Goal: Task Accomplishment & Management: Use online tool/utility

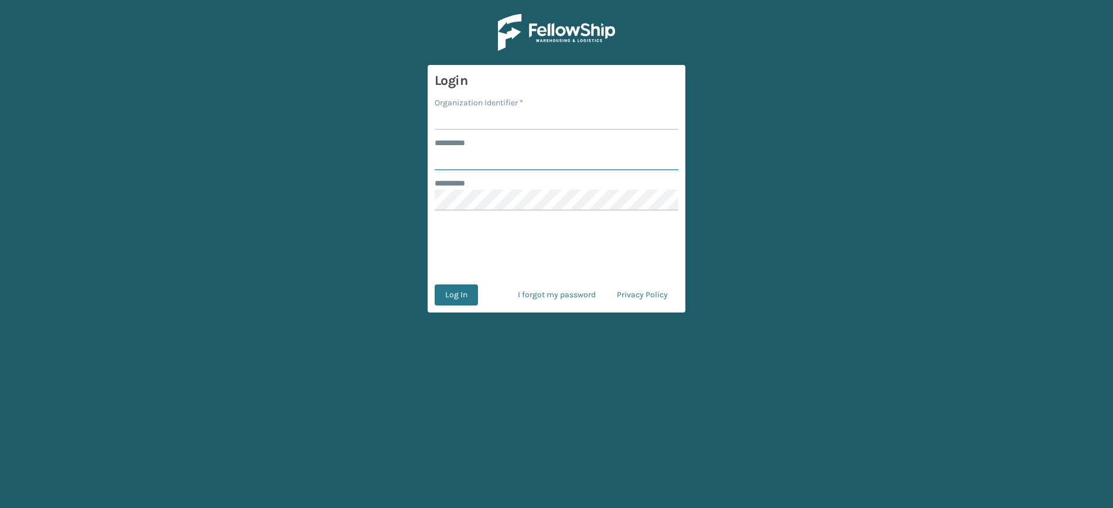
type input "**********"
click at [493, 121] on input "Organization Identifier *" at bounding box center [557, 119] width 244 height 21
type input "superadminorganization"
click at [464, 287] on button "Log In" at bounding box center [456, 295] width 43 height 21
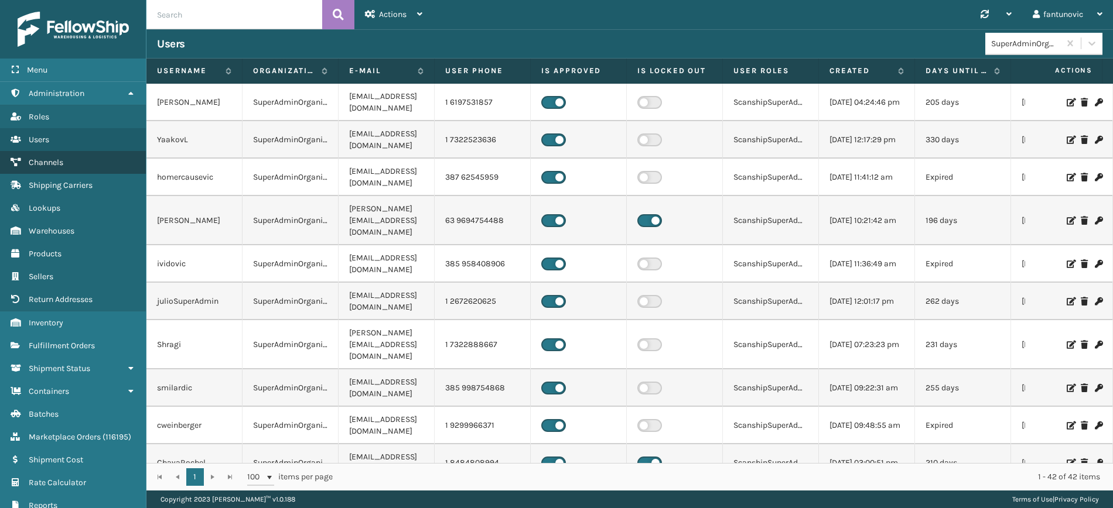
click at [67, 159] on link "Channels" at bounding box center [73, 162] width 146 height 23
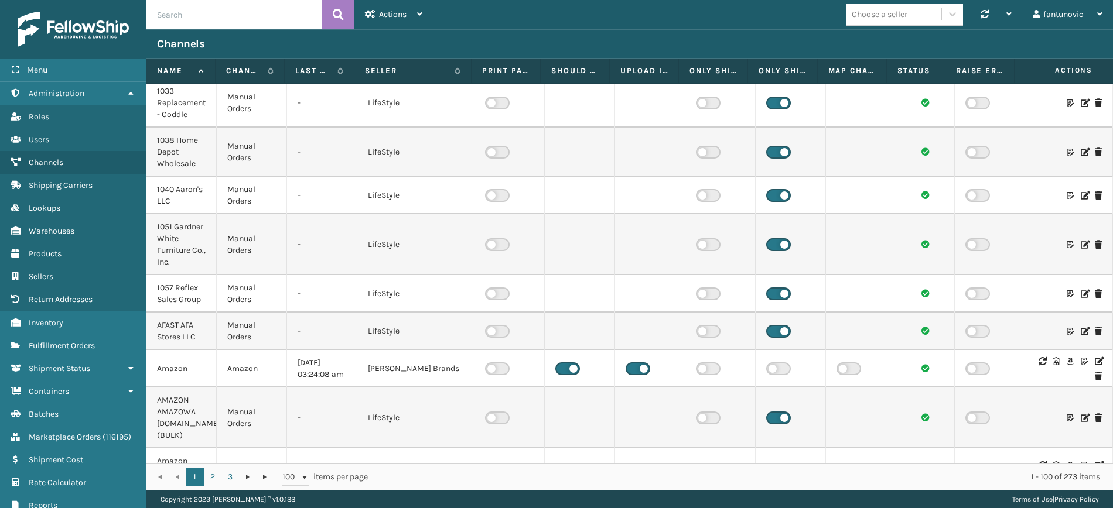
scroll to position [293, 0]
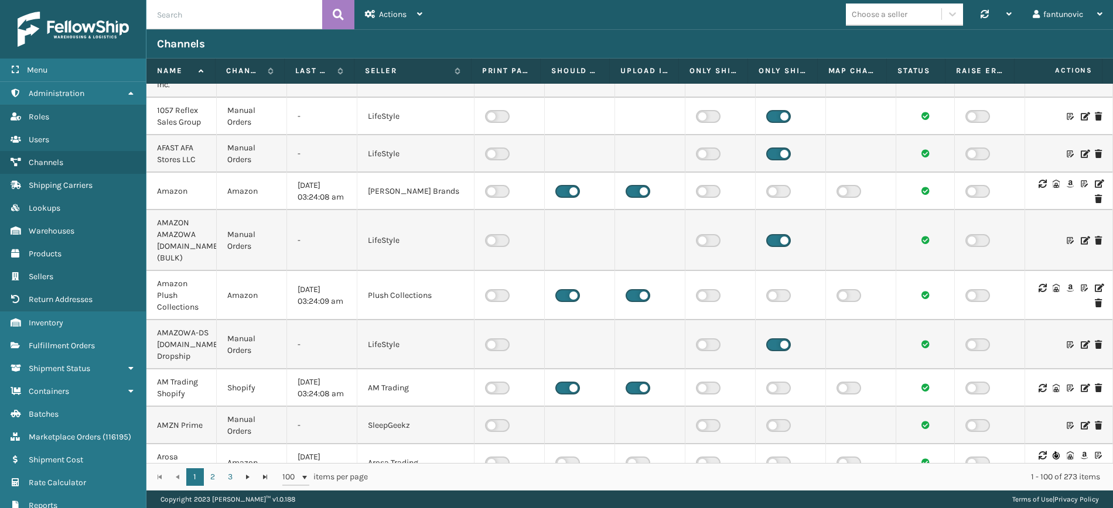
click at [1095, 183] on icon at bounding box center [1098, 184] width 7 height 8
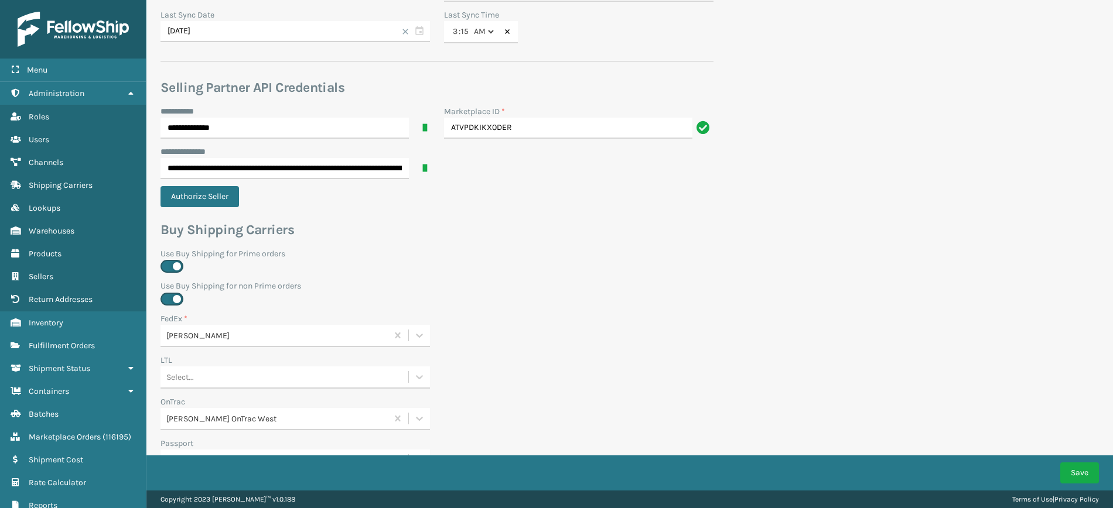
scroll to position [439, 0]
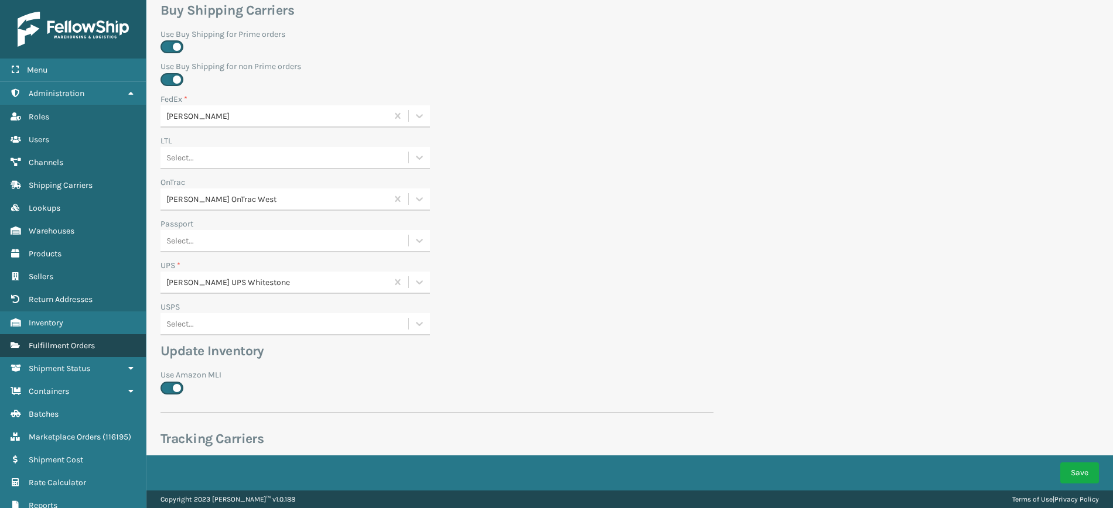
click at [93, 341] on span "Fulfillment Orders" at bounding box center [62, 346] width 66 height 10
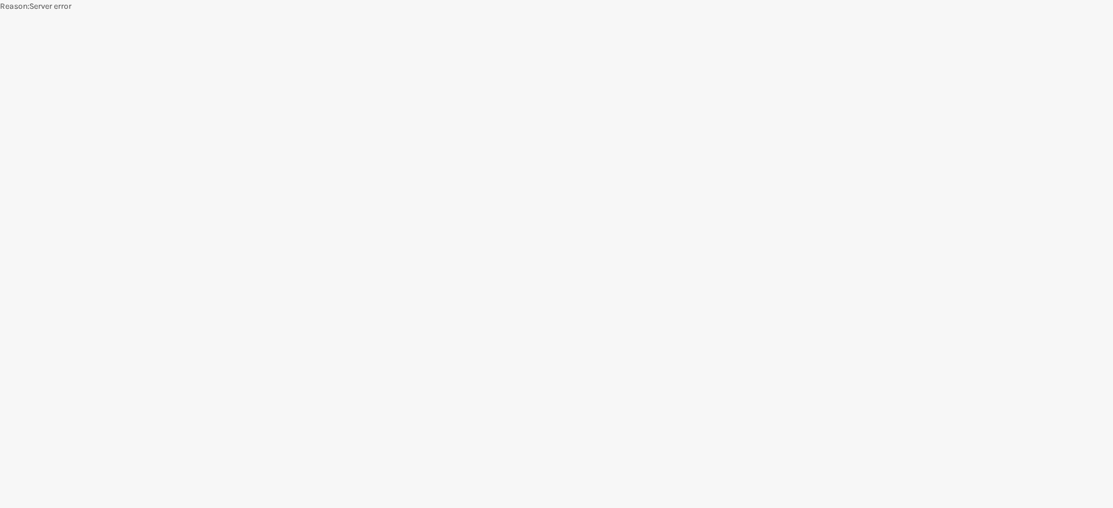
click at [124, 83] on body "Reason : Server error" at bounding box center [556, 254] width 1113 height 508
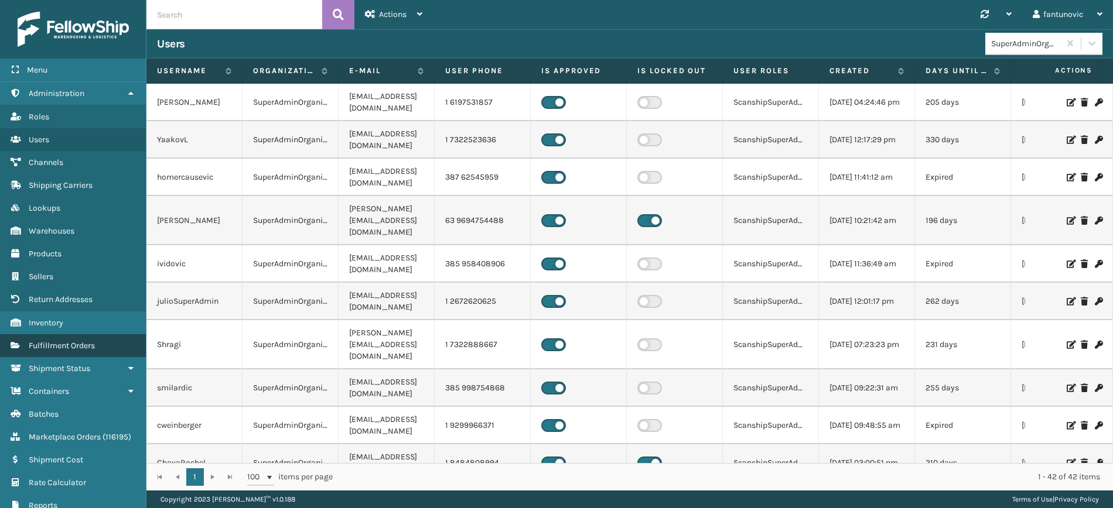
click at [81, 347] on link "Fulfillment Orders" at bounding box center [73, 345] width 146 height 23
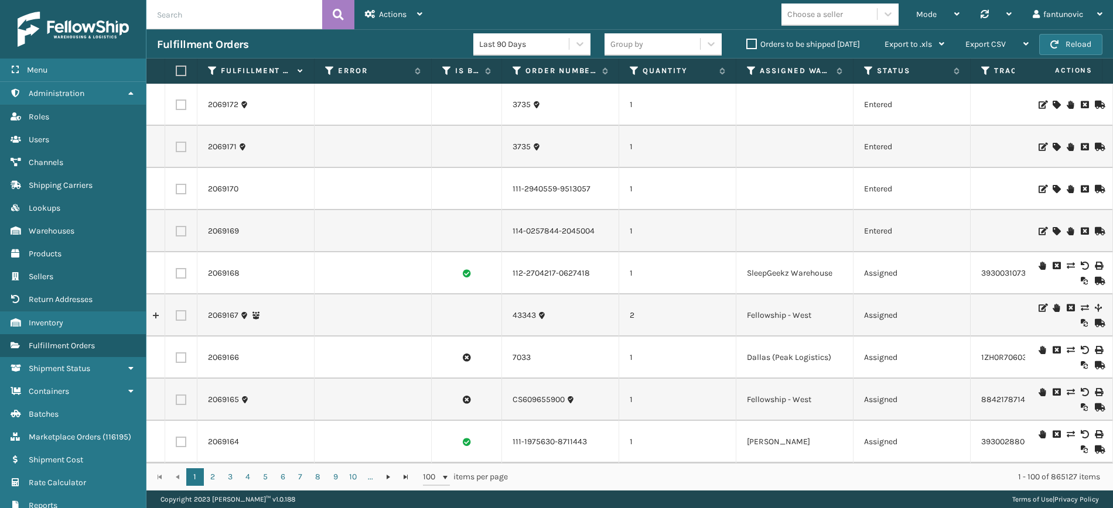
click at [1067, 268] on icon at bounding box center [1070, 266] width 7 height 8
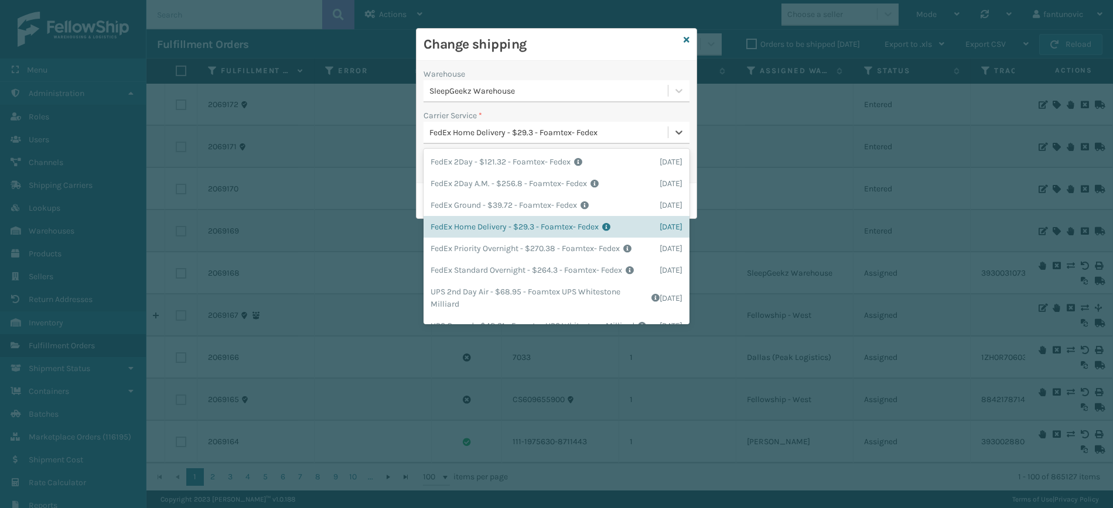
click at [474, 127] on div "FedEx Home Delivery - $29.3 - Foamtex- Fedex" at bounding box center [549, 133] width 240 height 12
click at [687, 38] on icon at bounding box center [686, 40] width 6 height 8
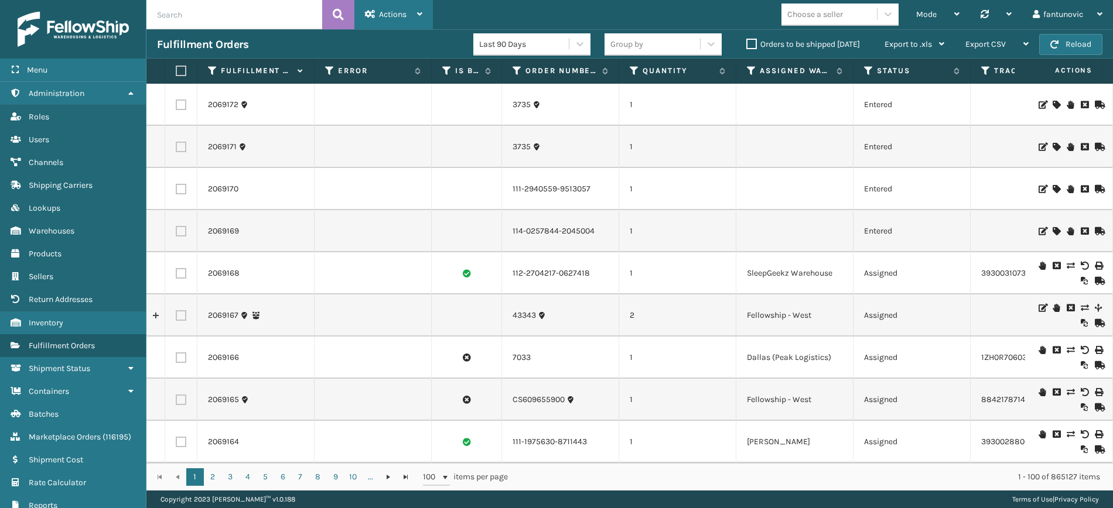
click at [425, 9] on div "Actions Settings Remove All Filters Track Fulfillment Order Export Labels Bulk …" at bounding box center [393, 14] width 78 height 29
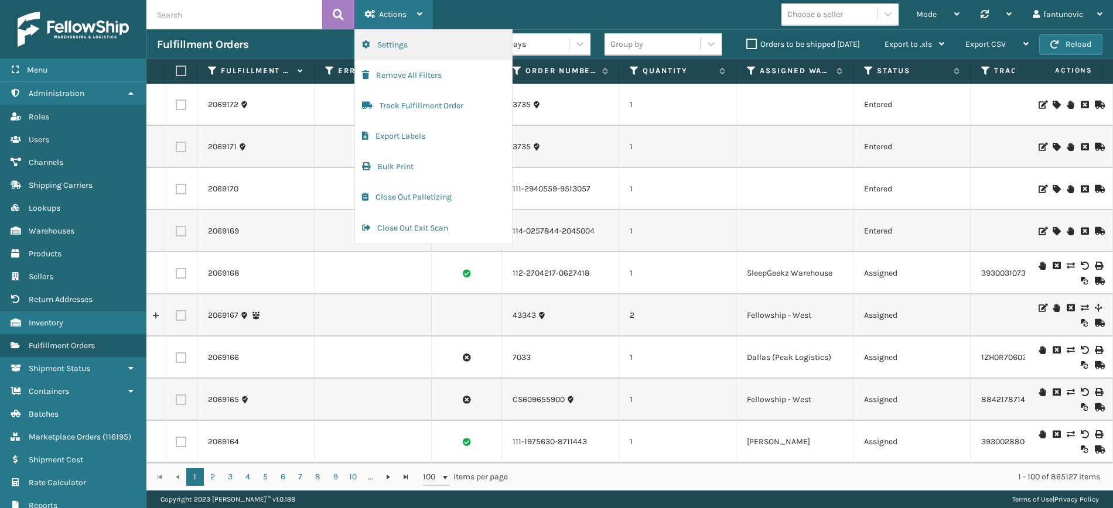
click at [385, 43] on button "Settings" at bounding box center [433, 45] width 157 height 30
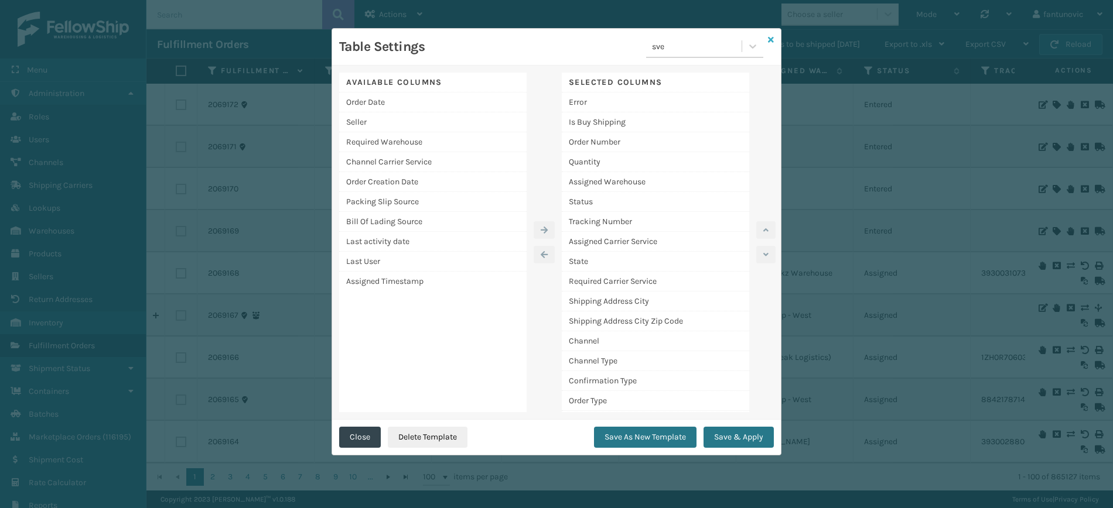
click at [771, 39] on icon at bounding box center [771, 40] width 6 height 8
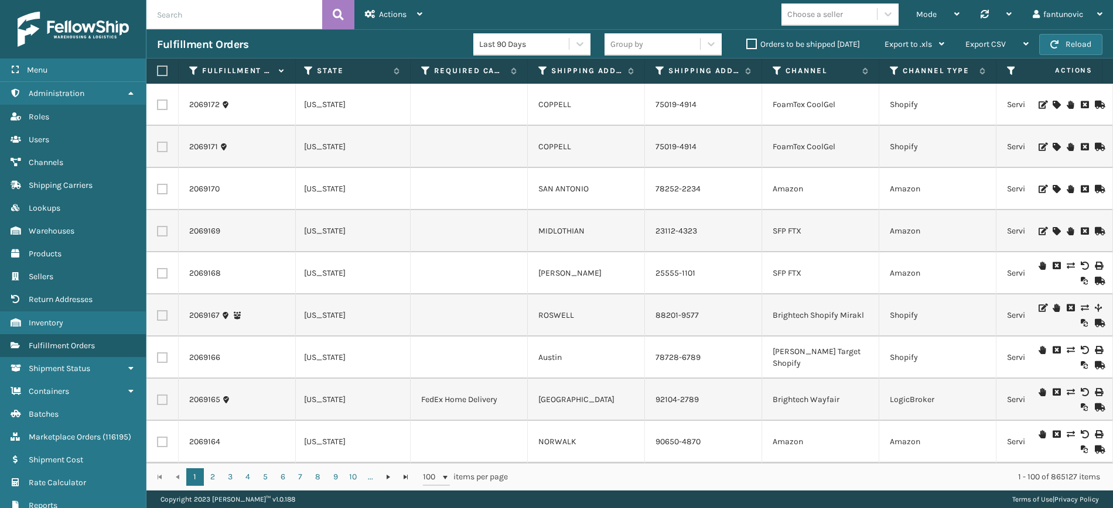
scroll to position [73, 911]
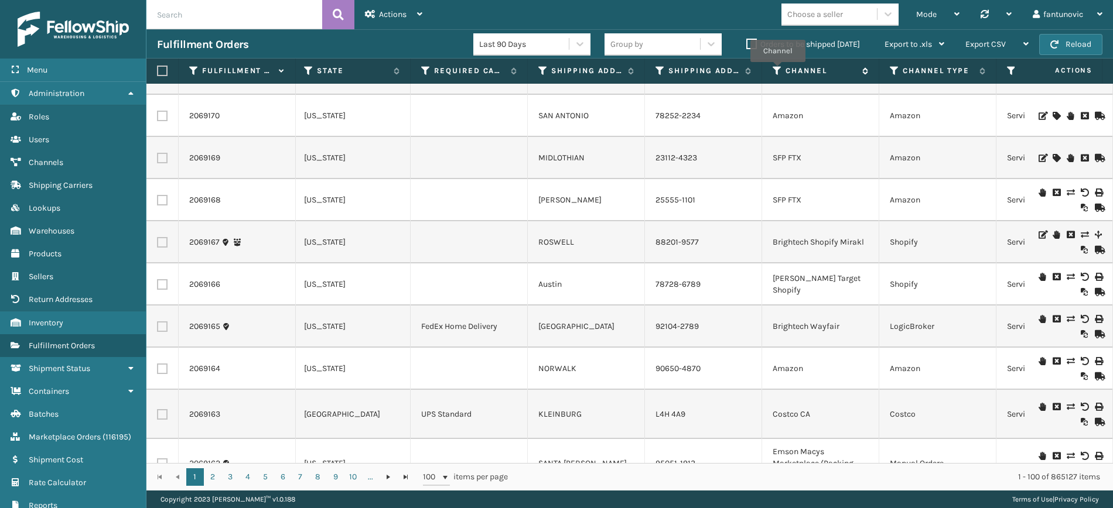
click at [778, 70] on icon at bounding box center [777, 71] width 9 height 11
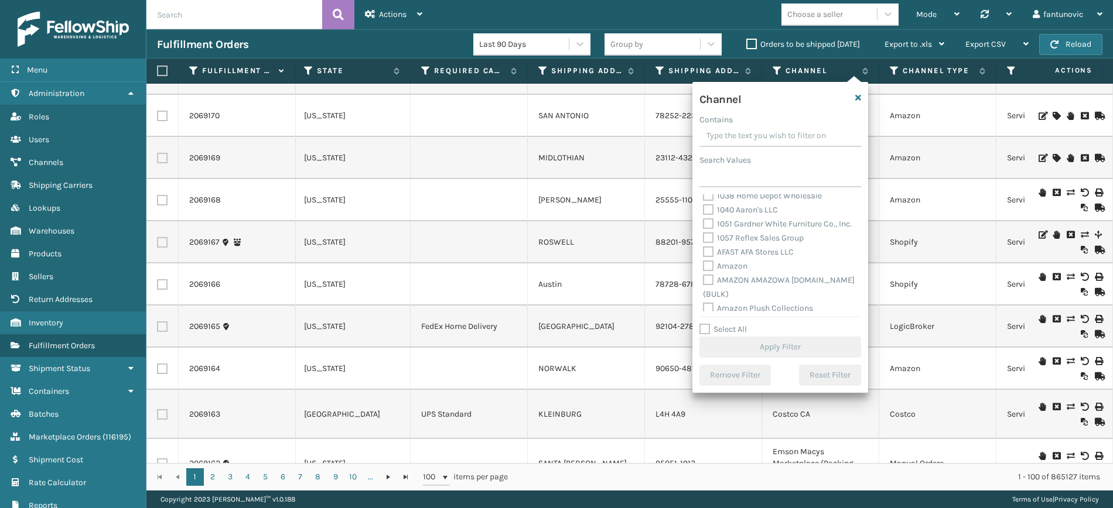
scroll to position [73, 0]
click at [735, 245] on label "Amazon" at bounding box center [725, 240] width 45 height 10
click at [703, 241] on input "Amazon" at bounding box center [703, 238] width 1 height 8
checkbox input "true"
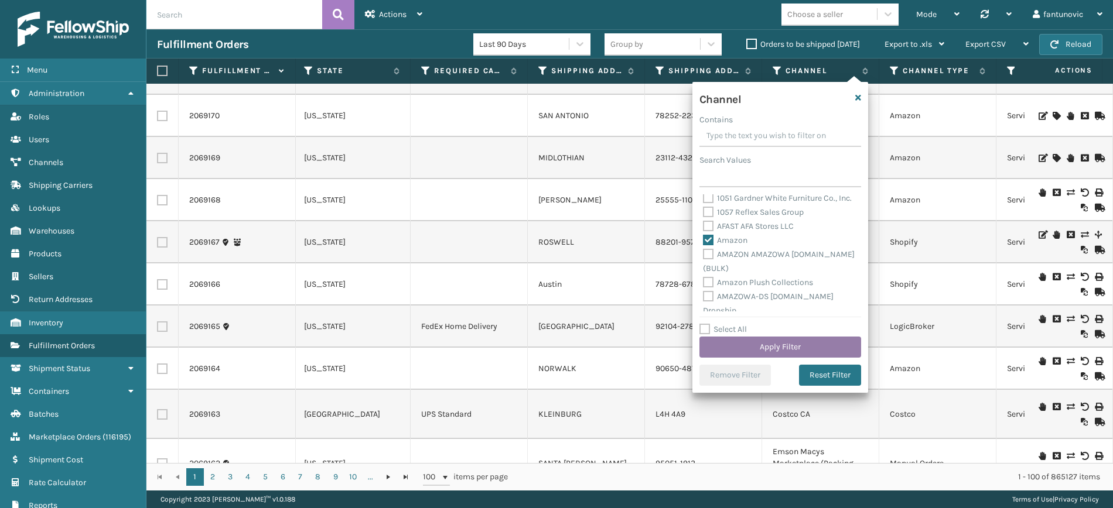
click at [786, 348] on button "Apply Filter" at bounding box center [780, 347] width 162 height 21
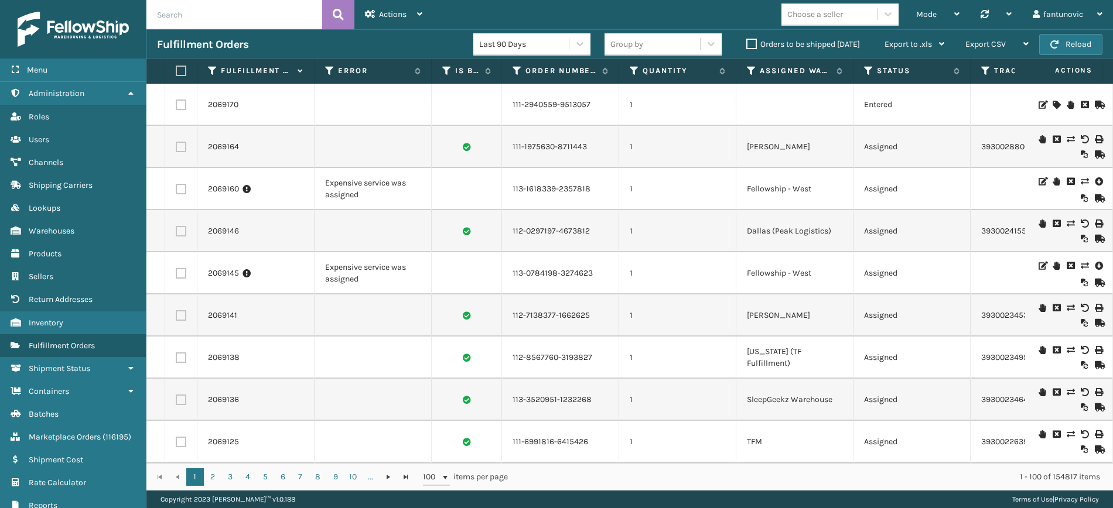
click at [1067, 349] on icon at bounding box center [1070, 350] width 7 height 8
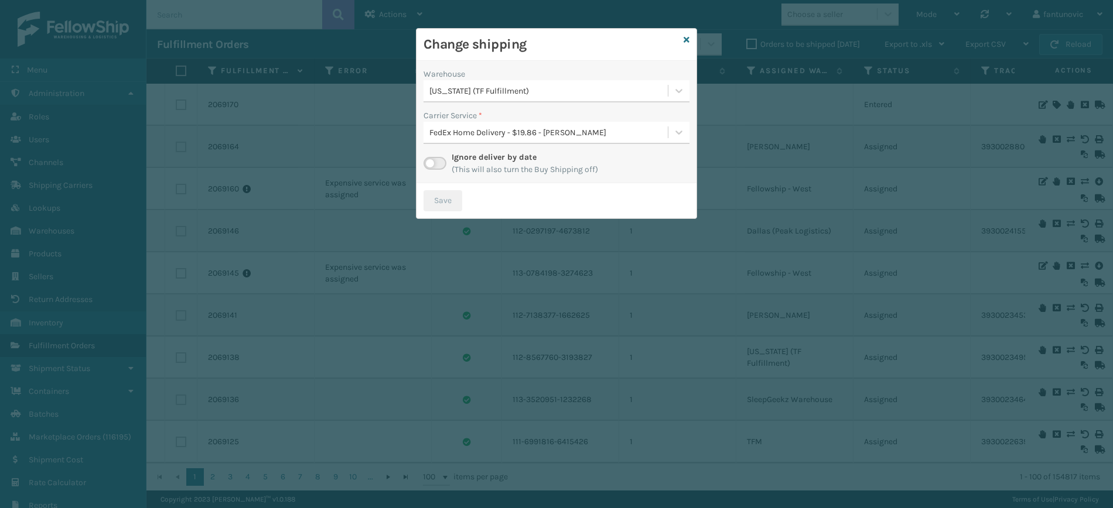
click at [590, 134] on div "FedEx Home Delivery - $19.86 - Milliard FedEx" at bounding box center [549, 133] width 240 height 12
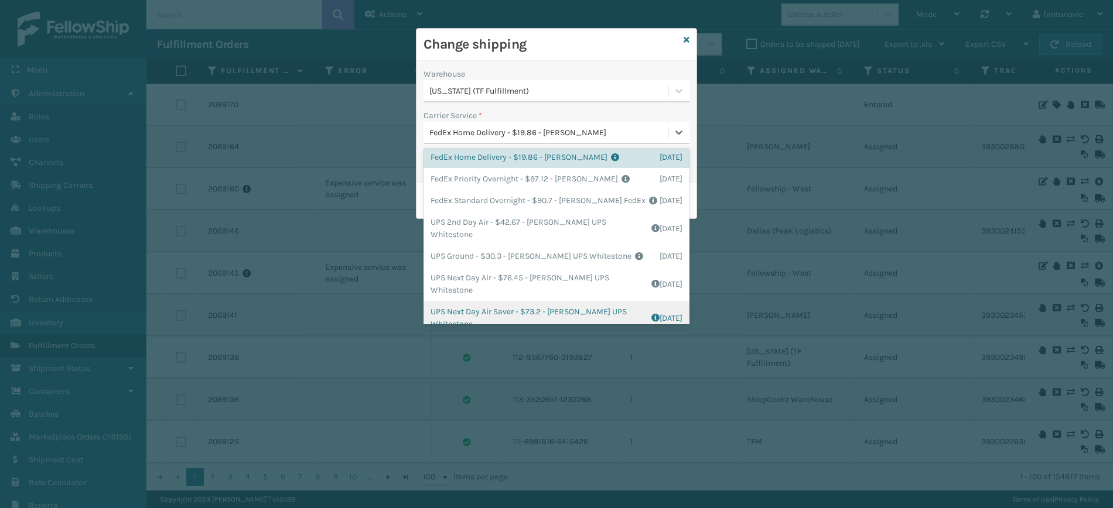
scroll to position [0, 0]
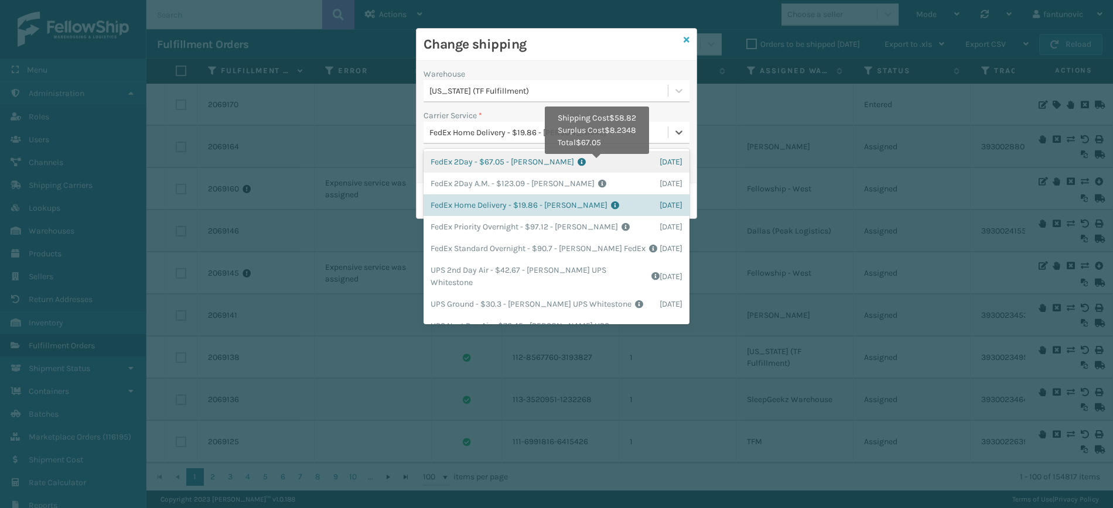
click at [685, 39] on icon at bounding box center [686, 40] width 6 height 8
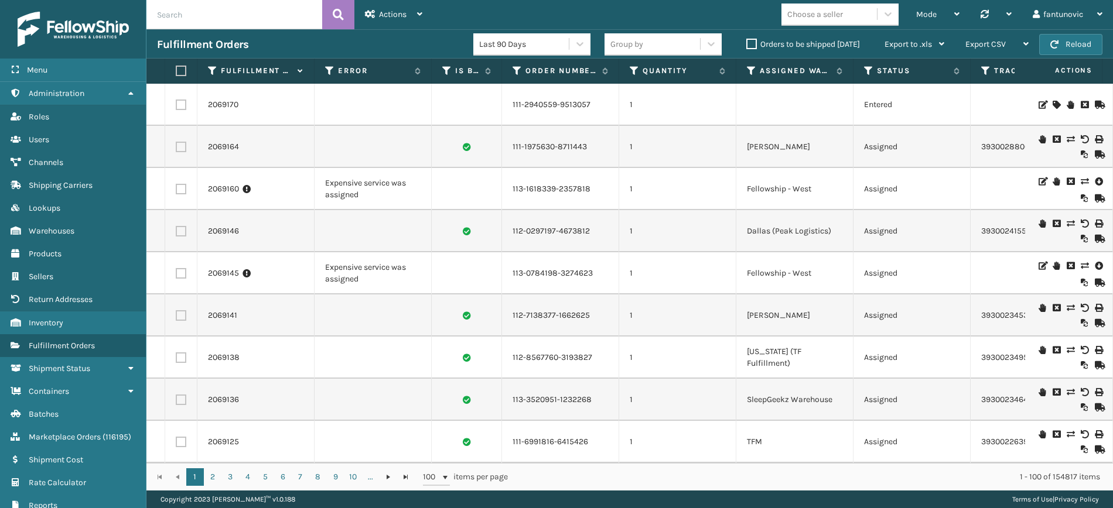
click at [1081, 265] on icon at bounding box center [1084, 266] width 7 height 8
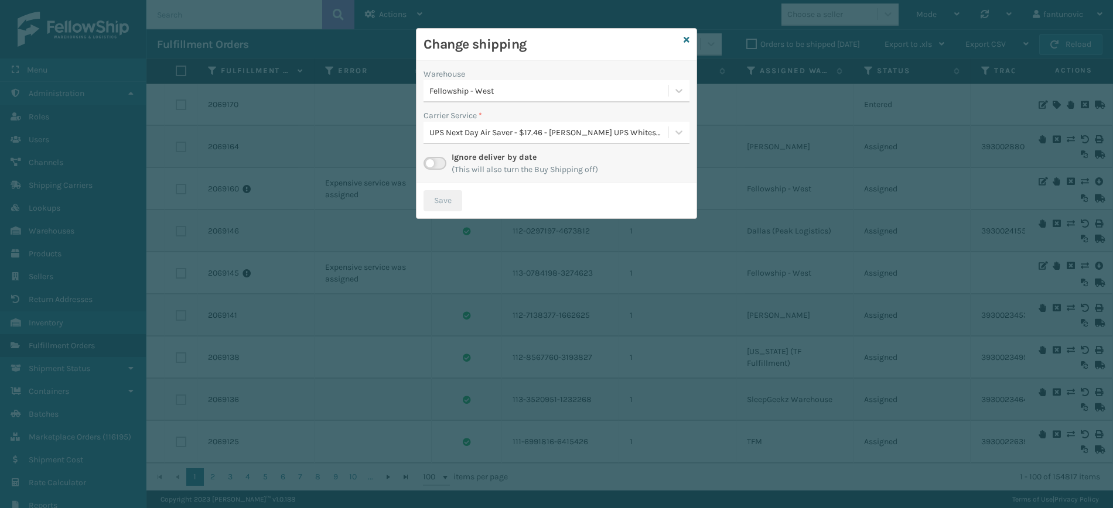
click at [501, 130] on div "UPS Next Day Air Saver - $17.46 - Milliard UPS Whitestone" at bounding box center [549, 133] width 240 height 12
click at [554, 57] on div "Change shipping" at bounding box center [556, 45] width 280 height 32
click at [432, 161] on label at bounding box center [434, 163] width 23 height 13
click at [431, 161] on input "checkbox" at bounding box center [427, 161] width 8 height 8
click at [464, 139] on div "Select..." at bounding box center [545, 132] width 244 height 19
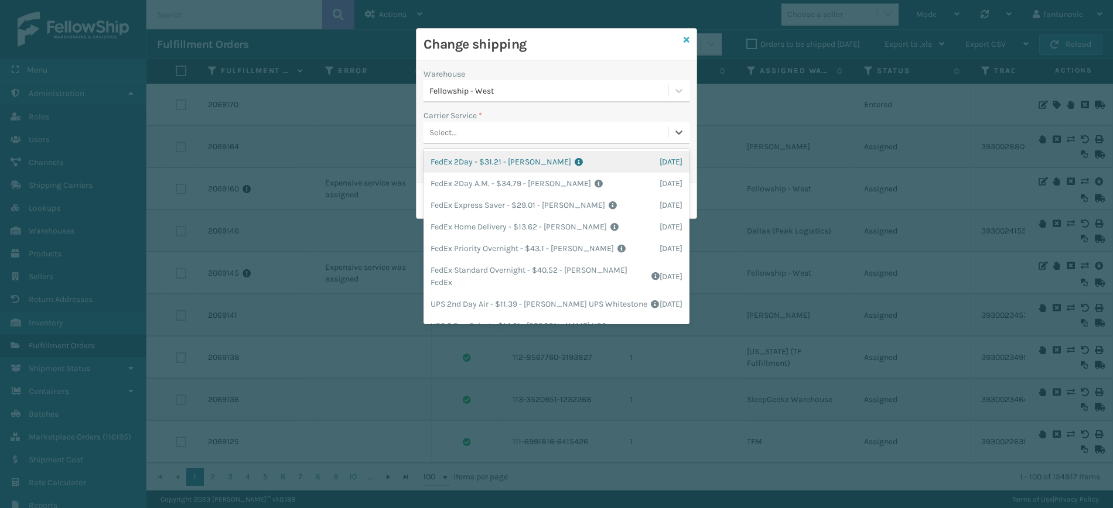
click at [687, 40] on icon at bounding box center [686, 40] width 6 height 8
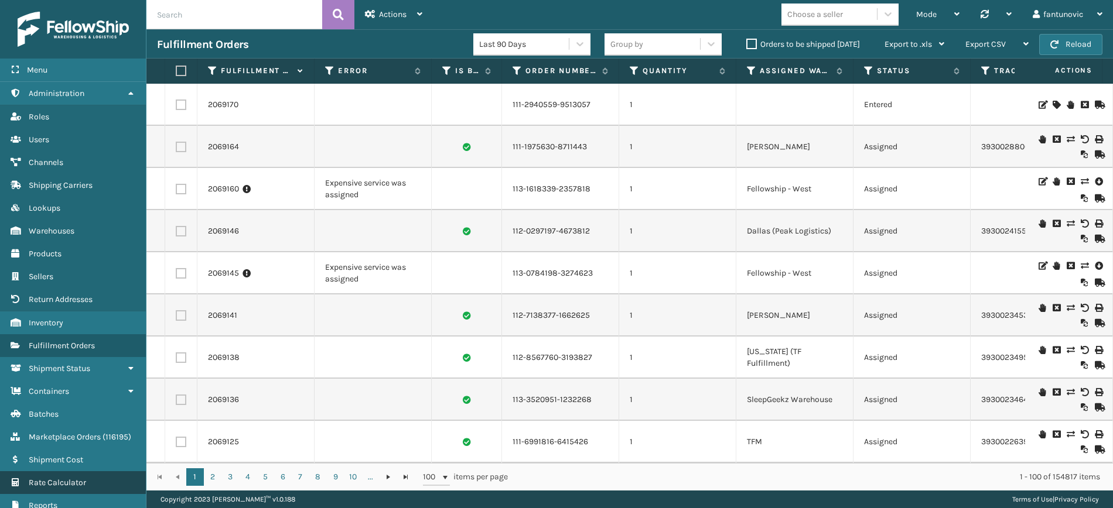
click at [79, 478] on span "Rate Calculator" at bounding box center [57, 483] width 57 height 10
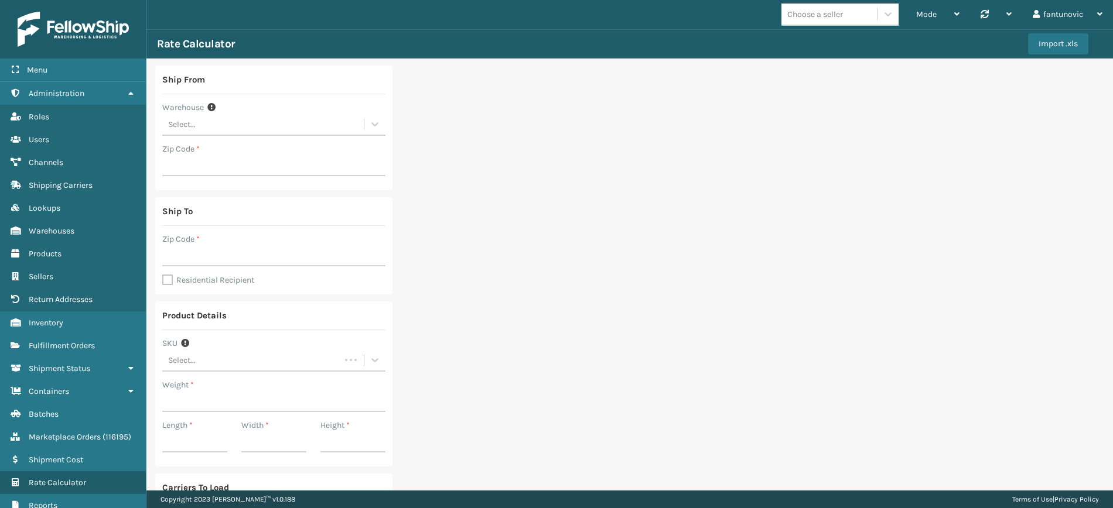
click at [244, 119] on div "Select..." at bounding box center [262, 124] width 201 height 19
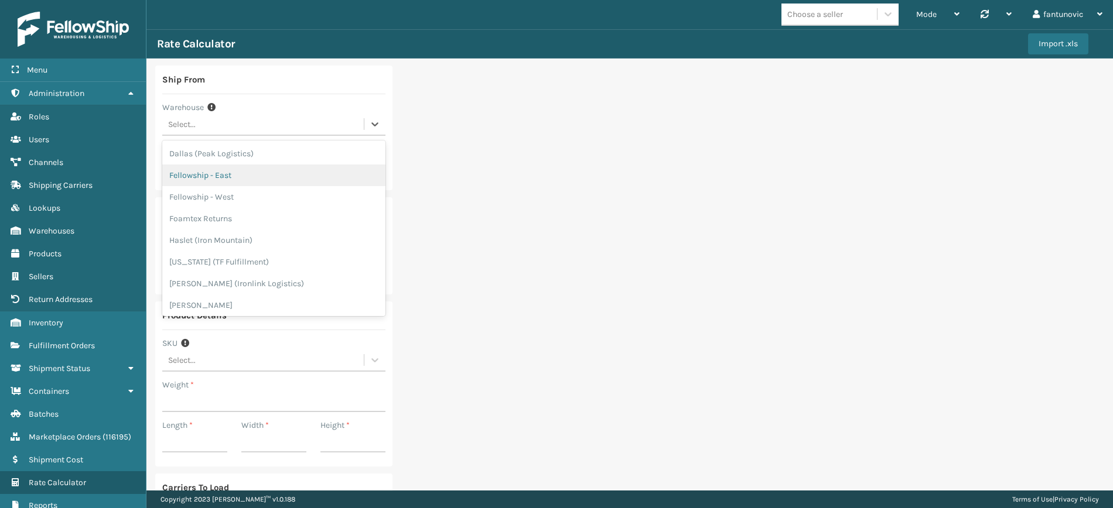
click at [229, 176] on div "Fellowship - East" at bounding box center [273, 176] width 223 height 22
type input "19007"
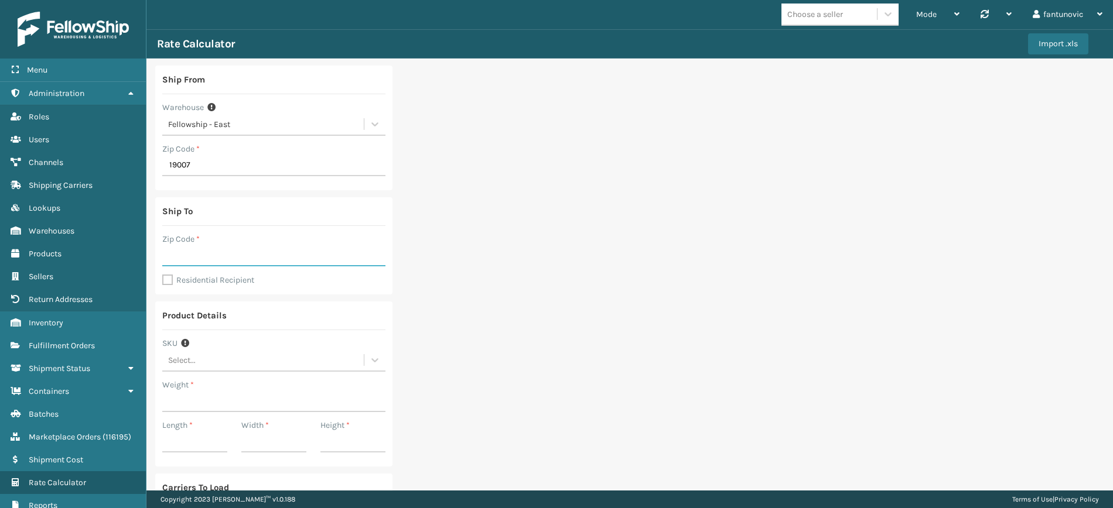
click at [208, 252] on input "Zip Code *" at bounding box center [273, 255] width 223 height 21
type input "46140"
click at [195, 399] on input "Weight *" at bounding box center [273, 401] width 223 height 21
type input "15"
click at [207, 443] on input "Length *" at bounding box center [194, 442] width 65 height 21
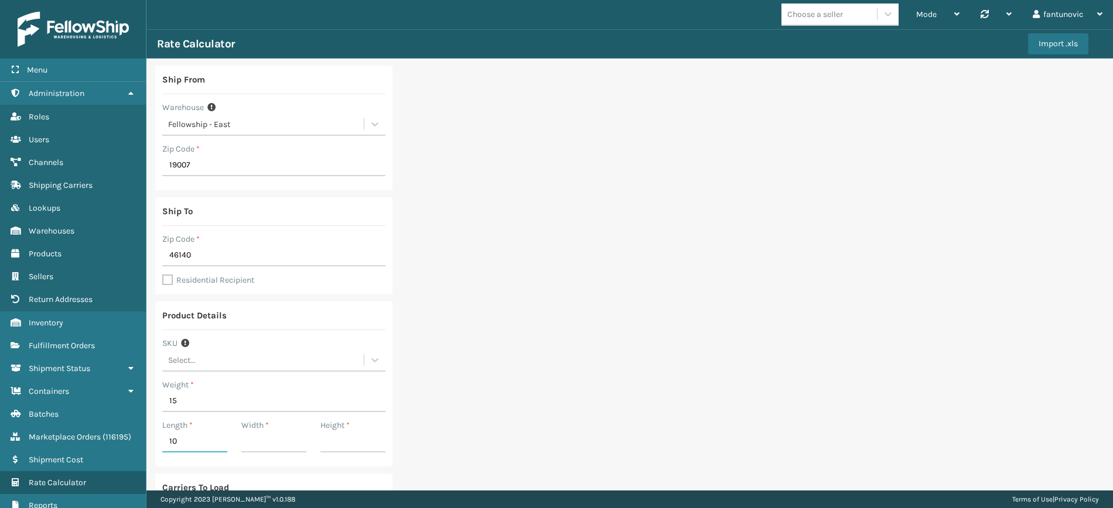
type input "10"
click at [273, 449] on input "Width *" at bounding box center [273, 442] width 65 height 21
type input "10"
click at [337, 447] on input "1" at bounding box center [352, 442] width 65 height 21
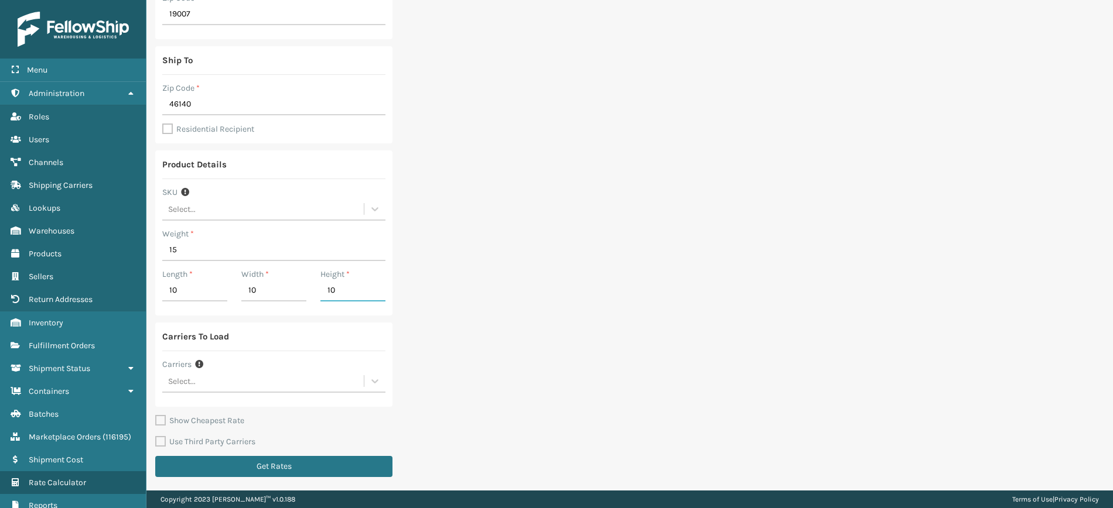
type input "10"
click at [179, 391] on div "Select..." at bounding box center [273, 382] width 223 height 22
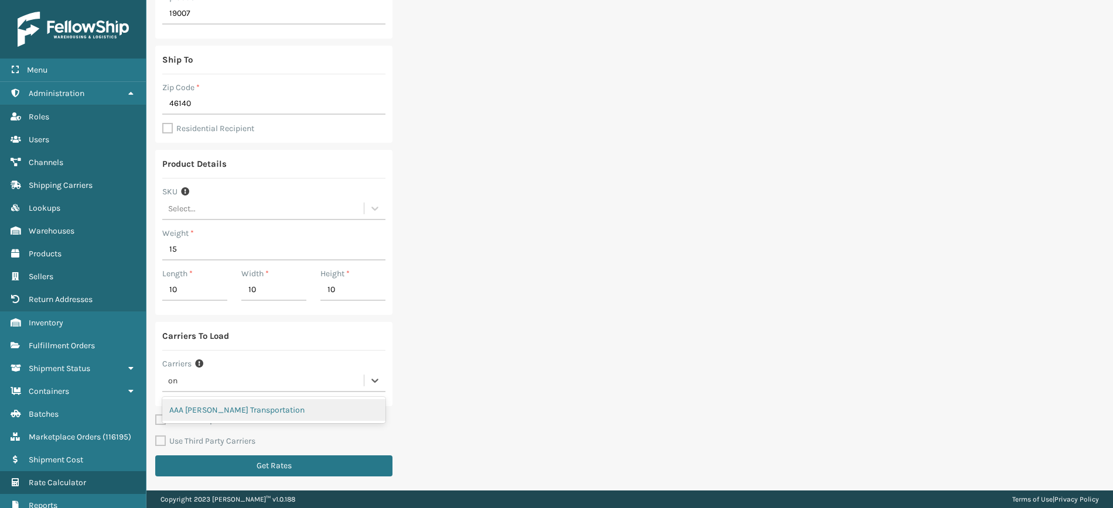
scroll to position [151, 0]
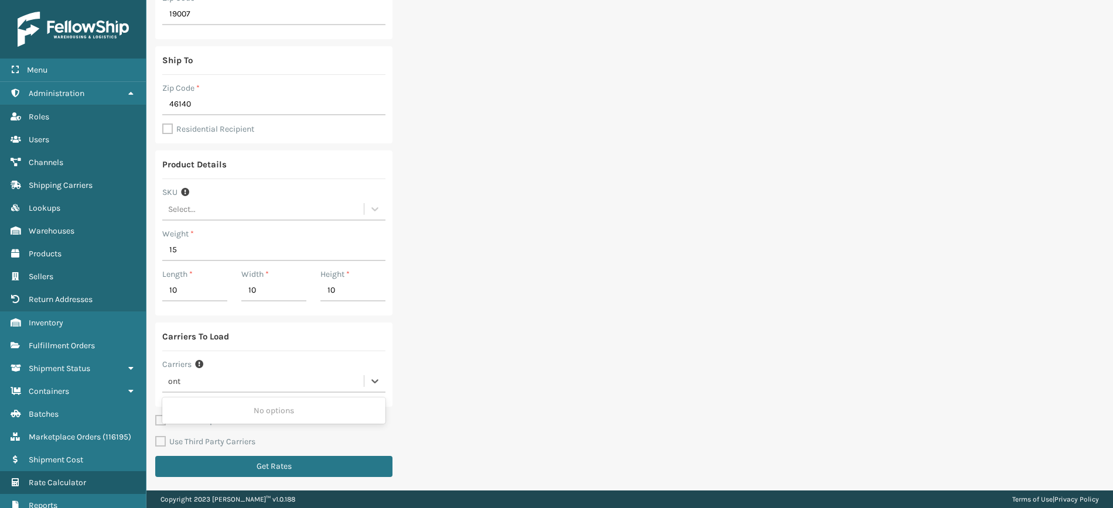
type input "ontr"
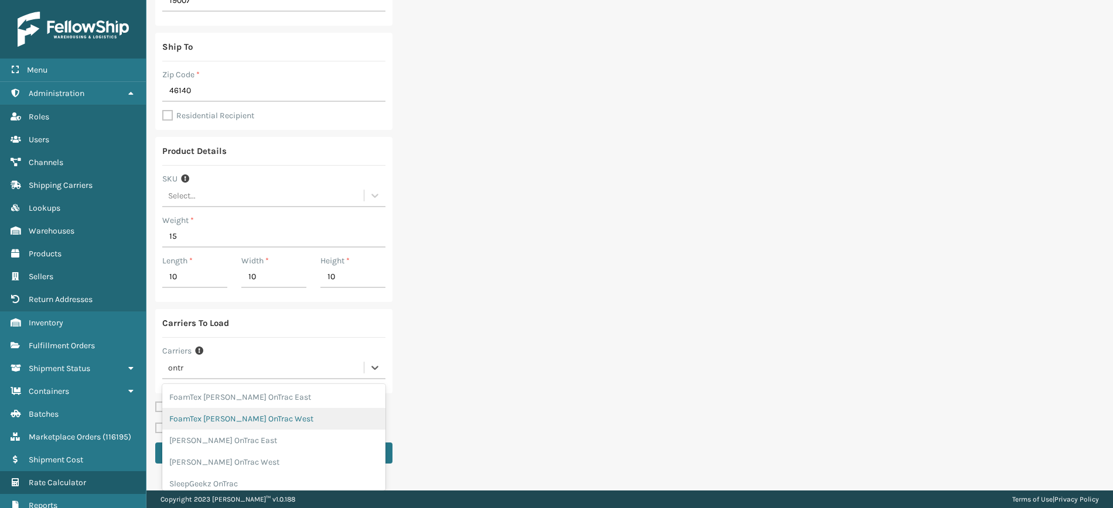
click at [297, 422] on div "FoamTex MIlliard OnTrac West" at bounding box center [273, 419] width 223 height 22
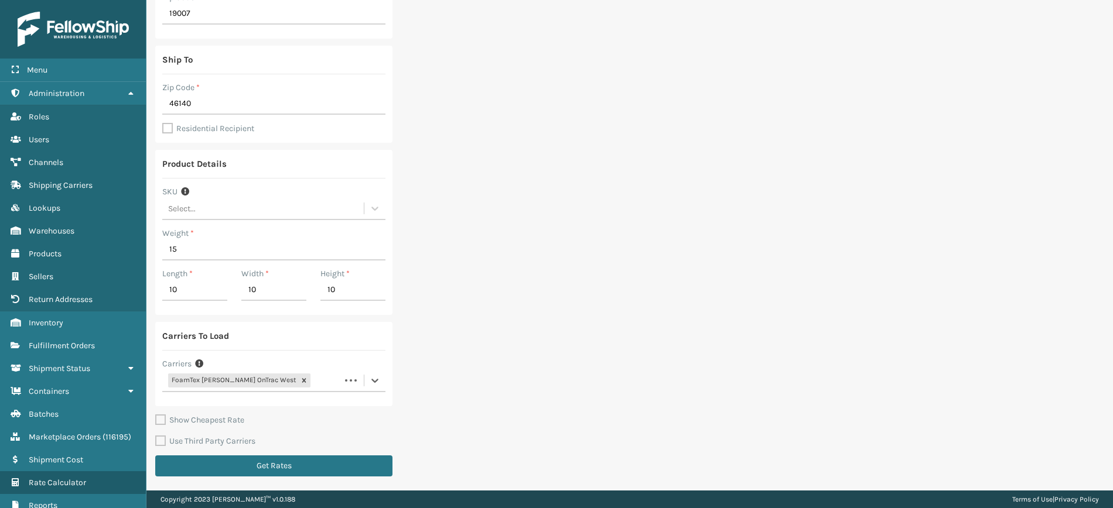
scroll to position [151, 0]
click at [294, 464] on button "Get Rates" at bounding box center [273, 466] width 237 height 21
click at [300, 381] on icon at bounding box center [304, 381] width 8 height 8
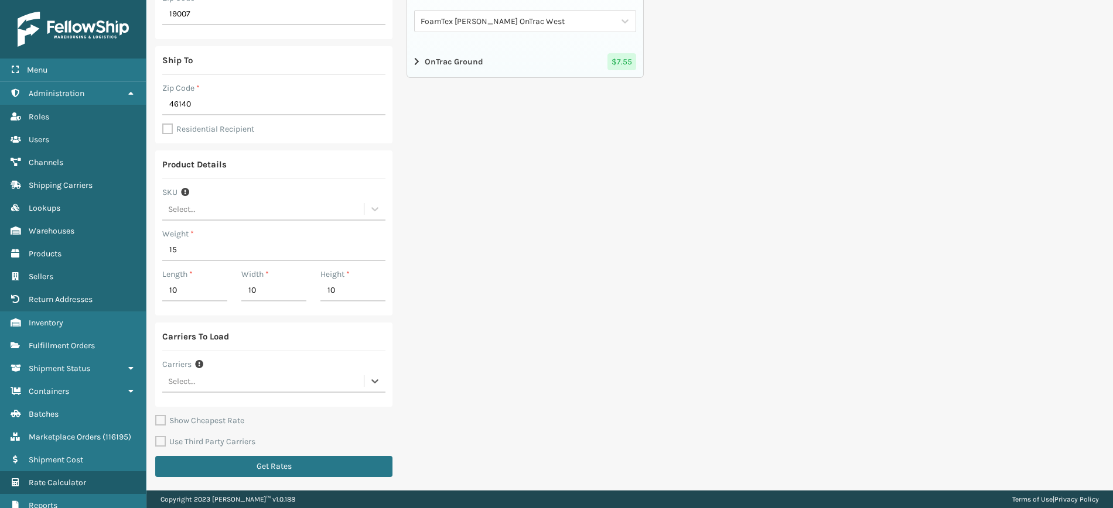
click at [262, 385] on div "Select..." at bounding box center [262, 381] width 201 height 19
type input "ontrac"
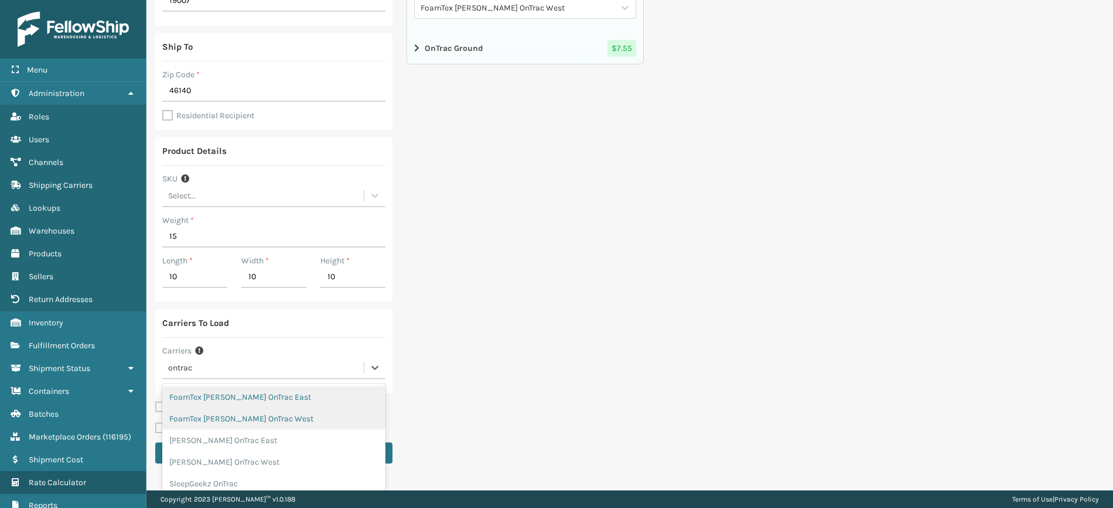
scroll to position [6, 0]
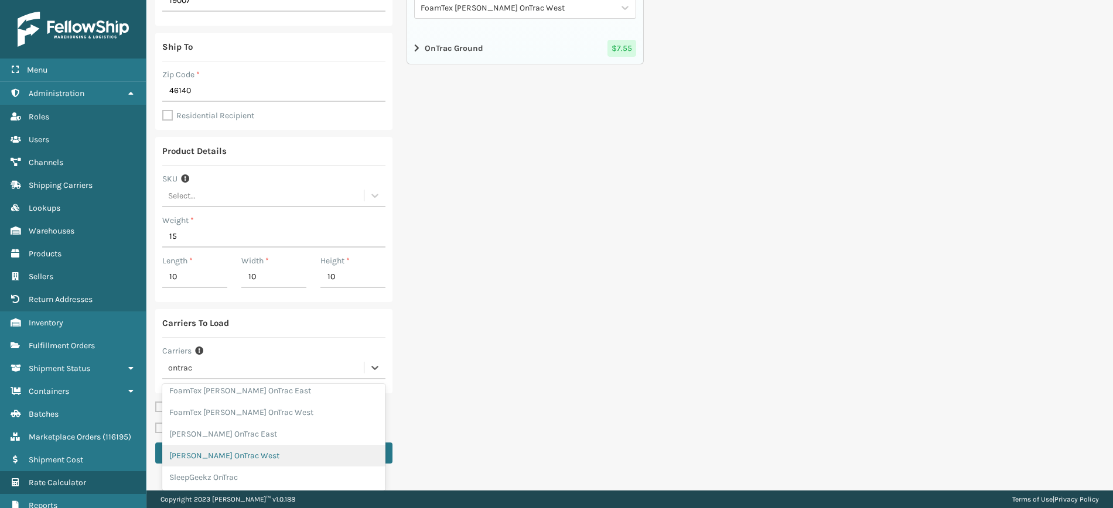
click at [276, 458] on div "[PERSON_NAME] OnTrac West" at bounding box center [273, 456] width 223 height 22
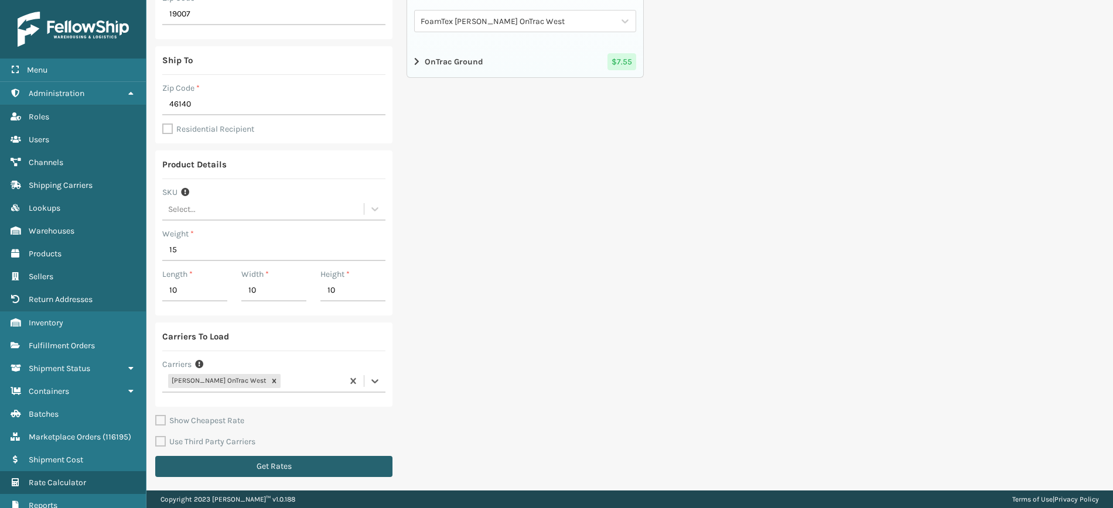
click at [280, 464] on button "Get Rates" at bounding box center [273, 466] width 237 height 21
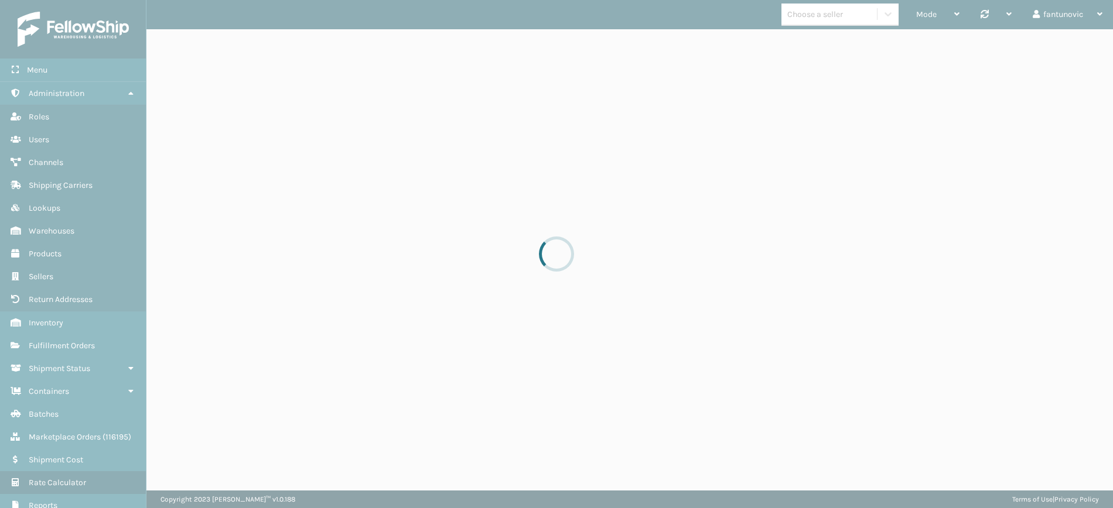
scroll to position [0, 0]
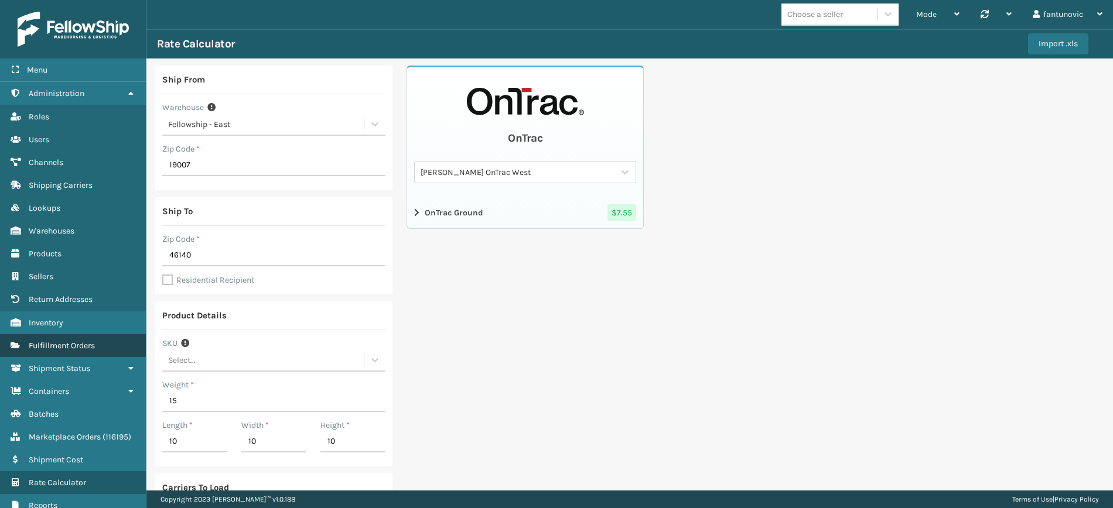
click at [59, 341] on span "Fulfillment Orders" at bounding box center [62, 346] width 66 height 10
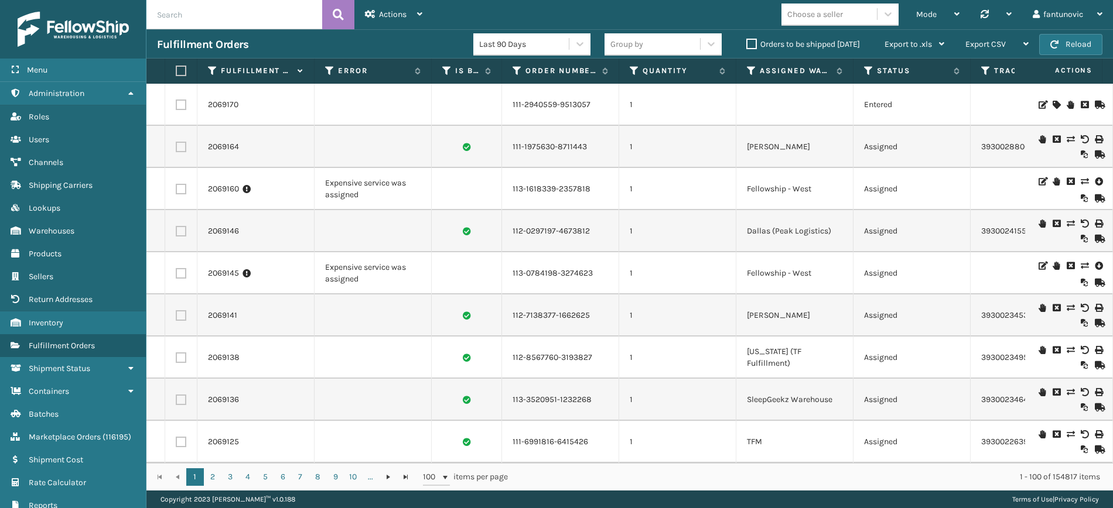
click at [1052, 104] on icon at bounding box center [1055, 105] width 7 height 8
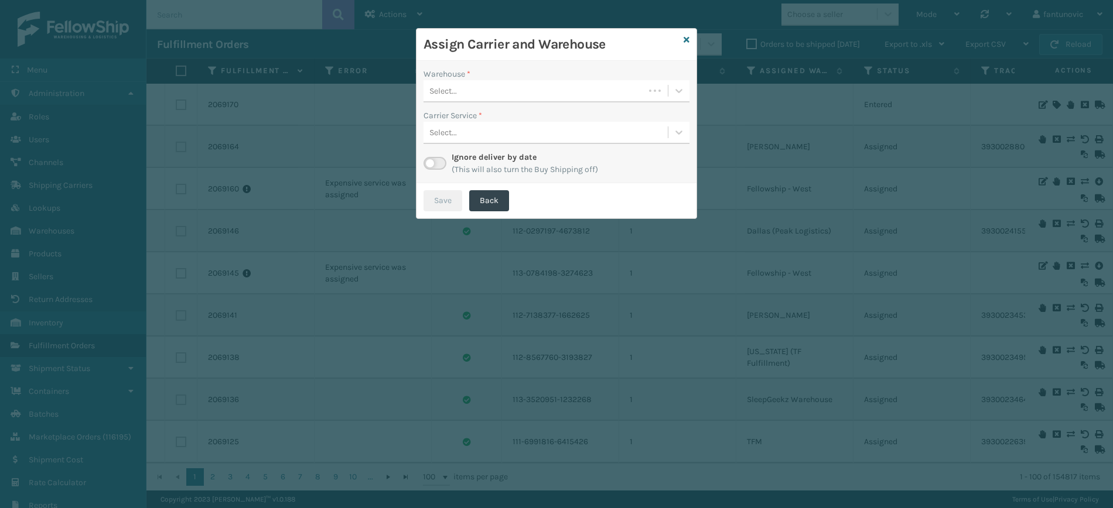
click at [469, 94] on div "Select..." at bounding box center [533, 90] width 221 height 19
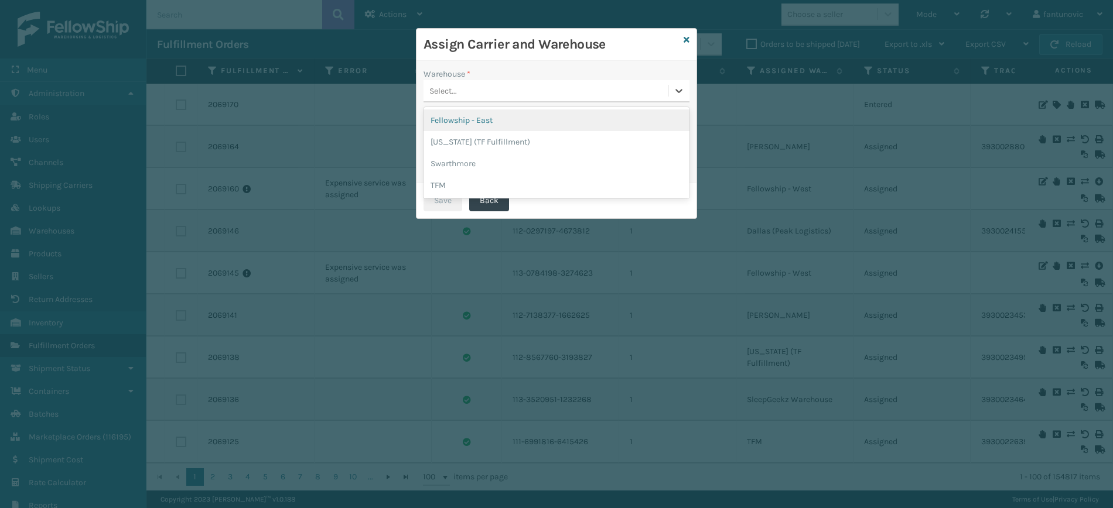
click at [501, 118] on div "Fellowship - East" at bounding box center [556, 121] width 266 height 22
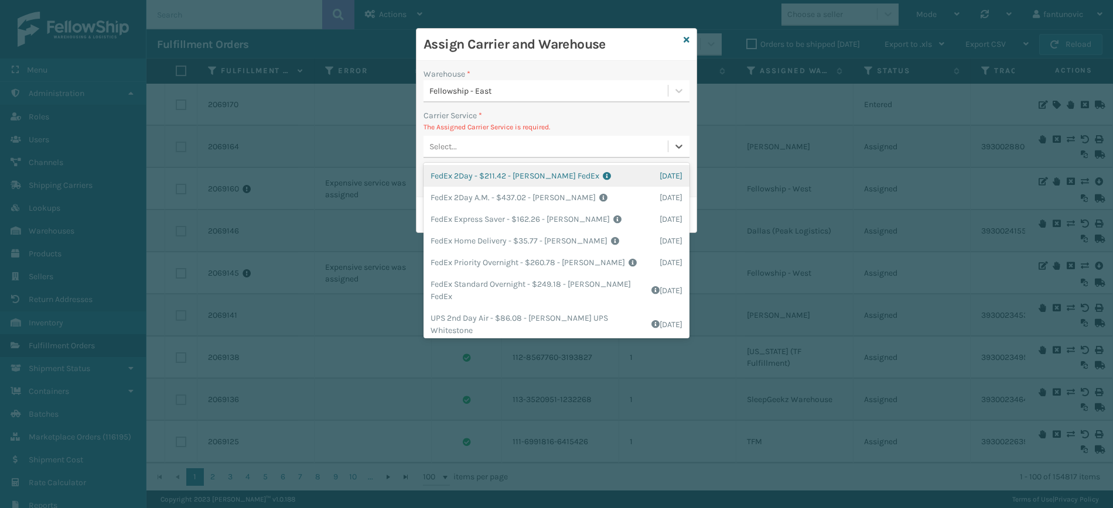
click at [528, 152] on div "Select..." at bounding box center [545, 146] width 244 height 19
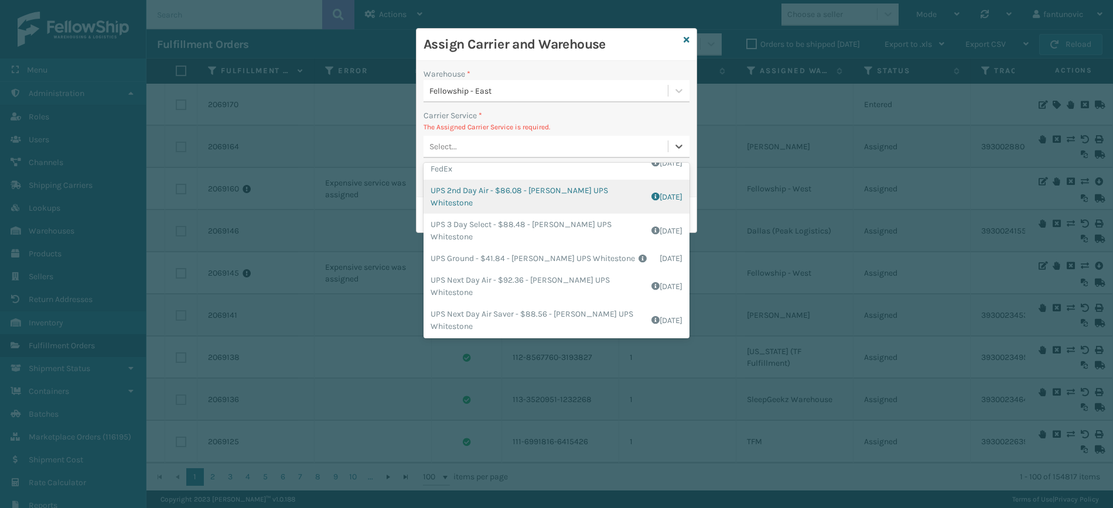
scroll to position [128, 0]
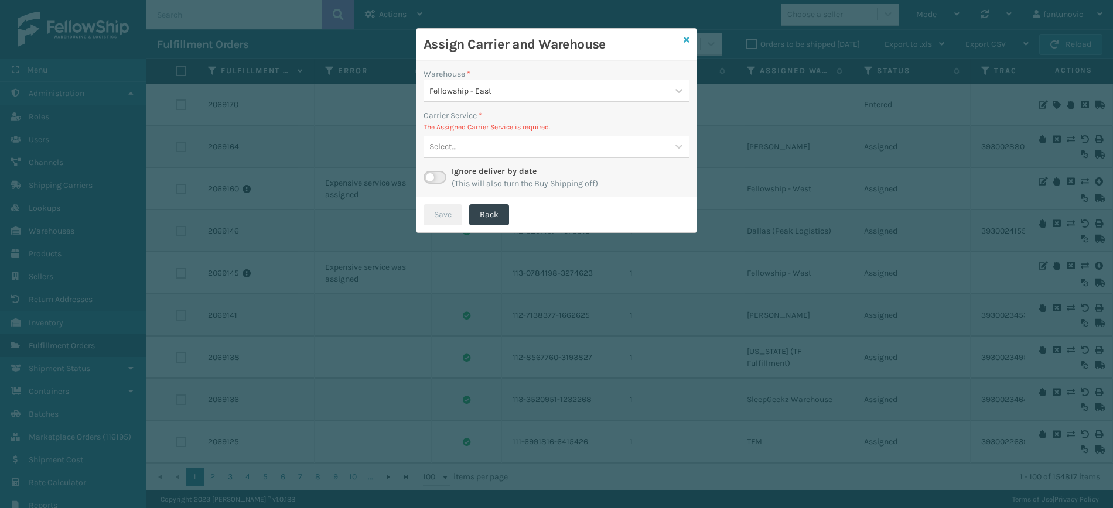
click at [686, 36] on icon at bounding box center [686, 40] width 6 height 8
